Goal: Check status: Check status

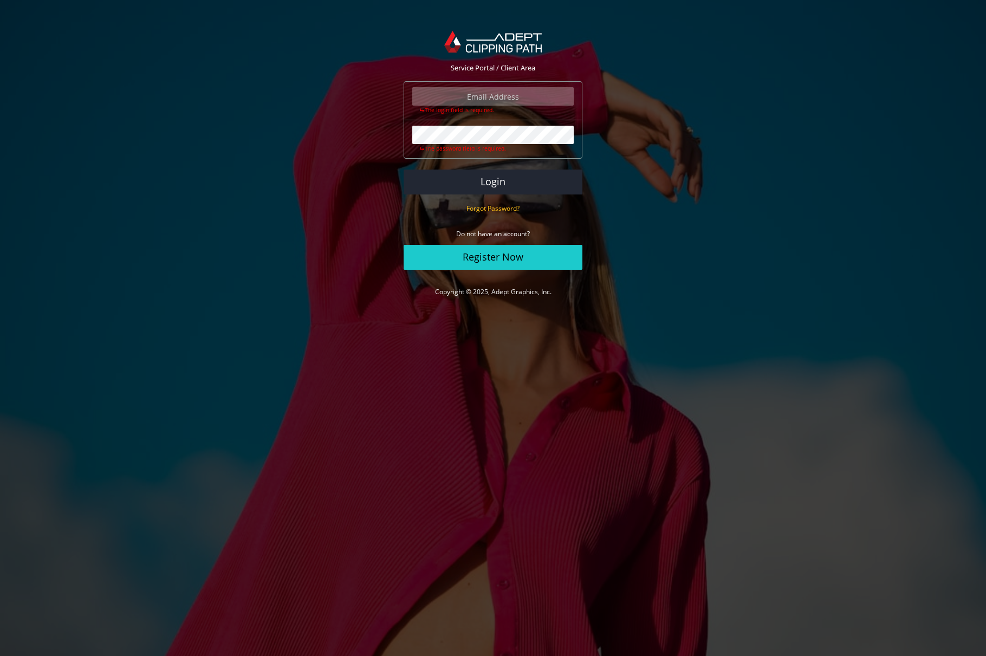
type input "[EMAIL_ADDRESS][DOMAIN_NAME]"
click at [506, 182] on button "Login" at bounding box center [493, 182] width 179 height 25
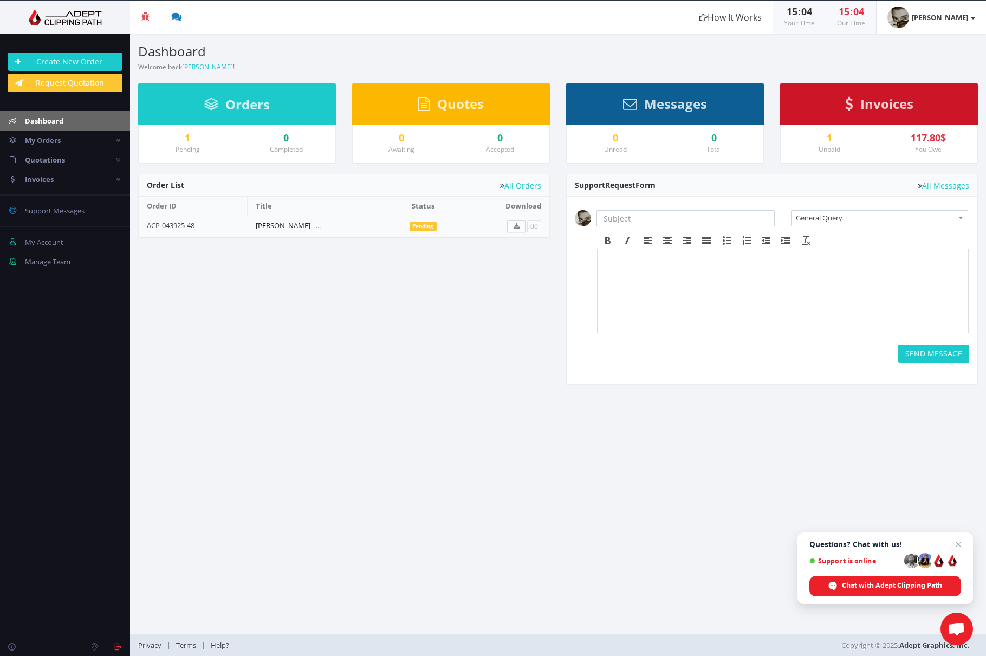
click at [288, 224] on link "[PERSON_NAME] - Order 29_01-Oct-25" at bounding box center [317, 226] width 122 height 10
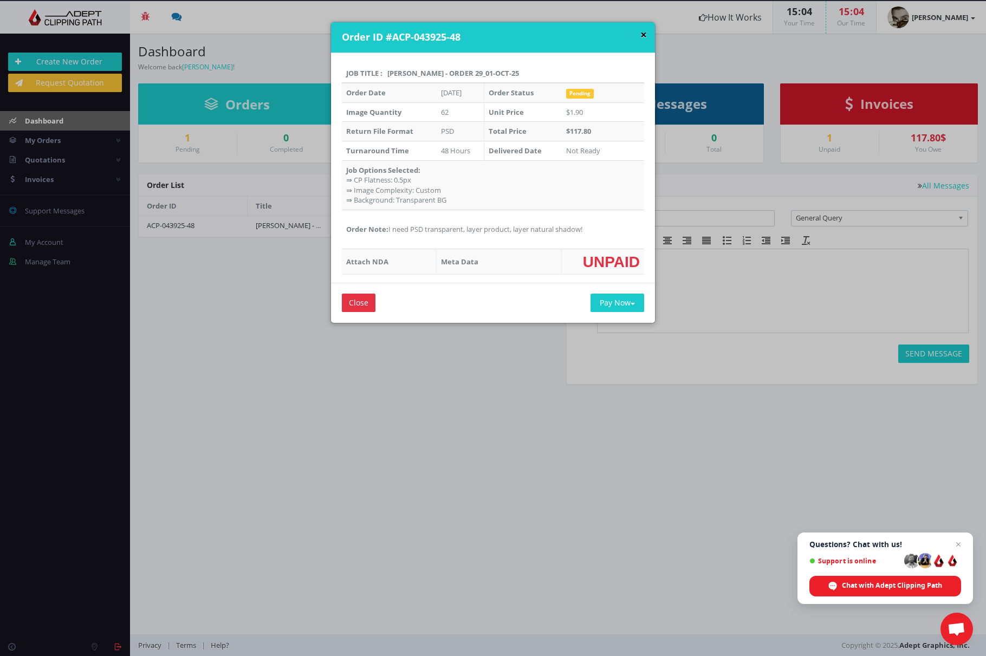
click at [642, 33] on button "×" at bounding box center [643, 34] width 7 height 11
